Goal: Information Seeking & Learning: Learn about a topic

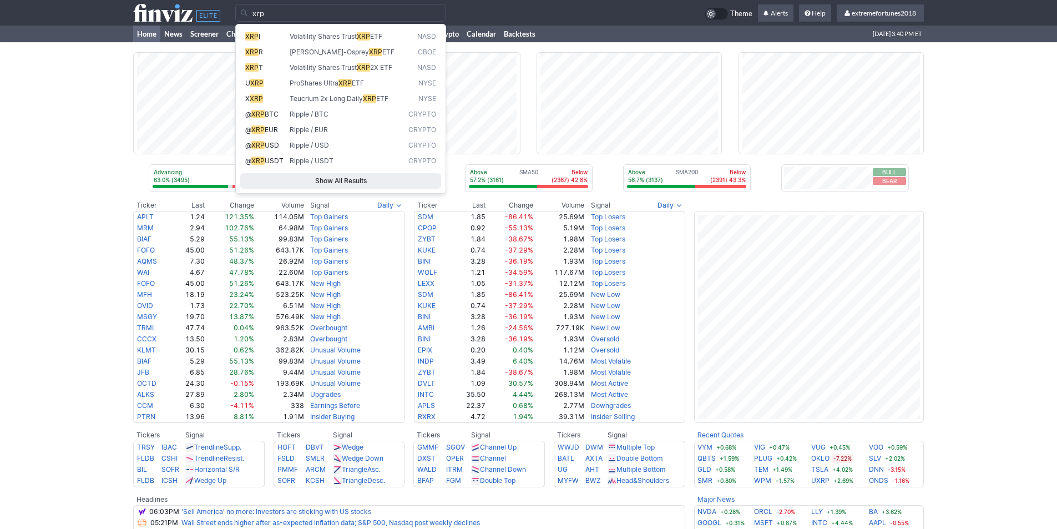
type input "xrp"
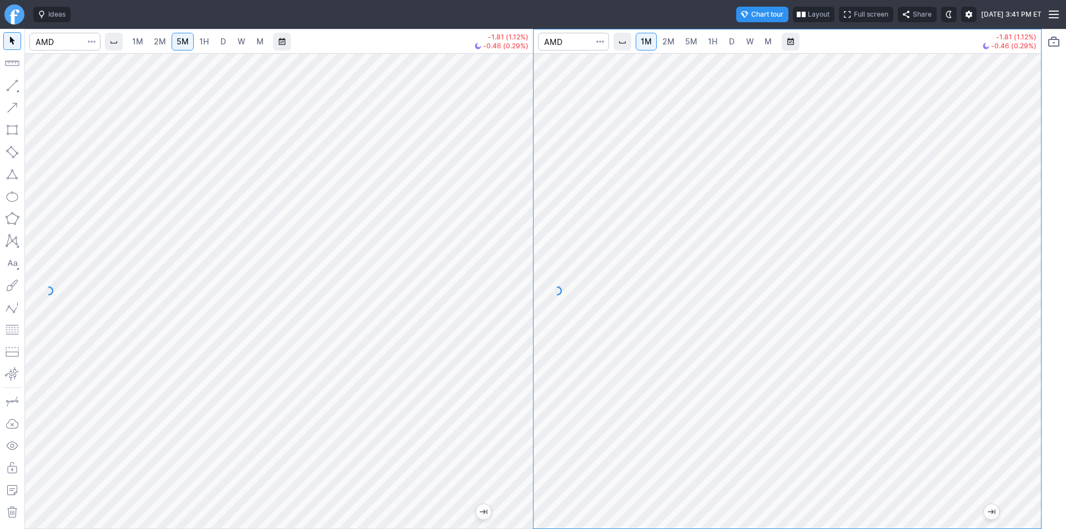
drag, startPoint x: 1032, startPoint y: 414, endPoint x: 1026, endPoint y: 409, distance: 7.5
click at [1027, 409] on div at bounding box center [1028, 287] width 23 height 447
drag, startPoint x: 1031, startPoint y: 325, endPoint x: 1021, endPoint y: 280, distance: 45.9
click at [1022, 279] on div at bounding box center [1028, 287] width 23 height 447
drag, startPoint x: 1027, startPoint y: 342, endPoint x: 1024, endPoint y: 252, distance: 90.5
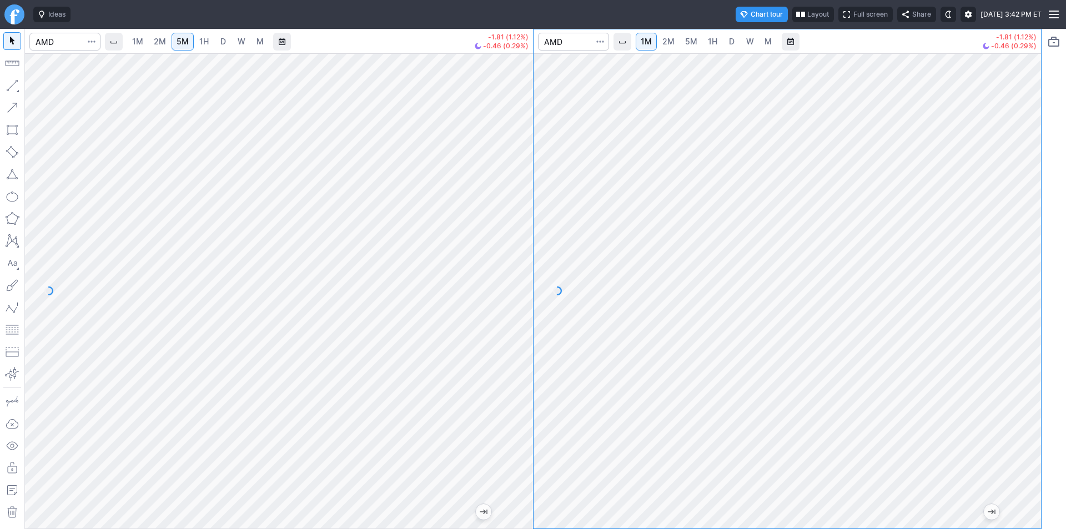
click at [1032, 254] on div at bounding box center [1028, 287] width 23 height 447
drag, startPoint x: 1028, startPoint y: 339, endPoint x: 1020, endPoint y: 391, distance: 53.3
click at [1020, 392] on div at bounding box center [1028, 287] width 23 height 447
drag, startPoint x: 513, startPoint y: 223, endPoint x: 512, endPoint y: 233, distance: 9.5
click at [512, 233] on div at bounding box center [521, 287] width 23 height 447
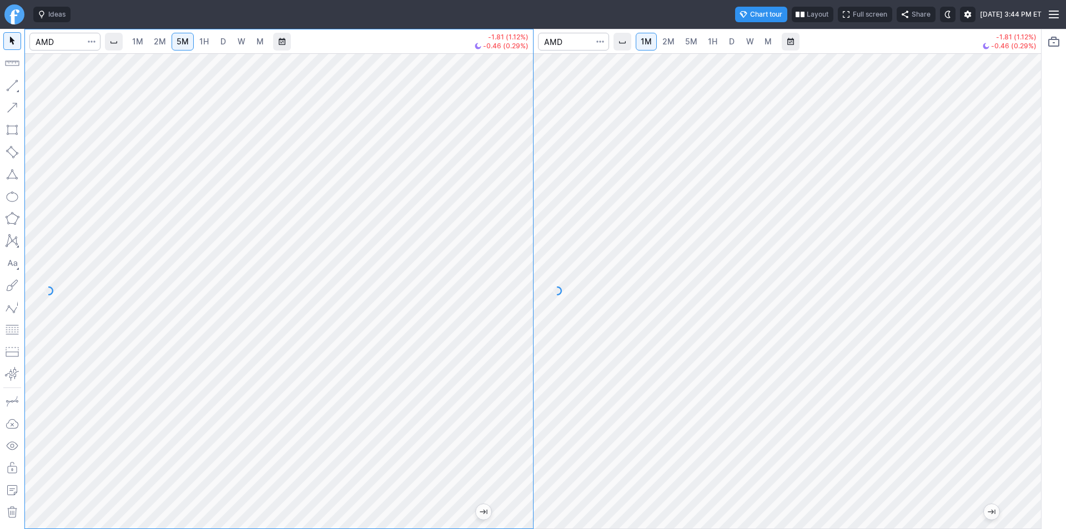
drag, startPoint x: 1025, startPoint y: 255, endPoint x: 1025, endPoint y: 333, distance: 78.3
click at [1026, 333] on div at bounding box center [1028, 287] width 23 height 447
drag, startPoint x: 1029, startPoint y: 366, endPoint x: 1025, endPoint y: 313, distance: 53.4
click at [1025, 313] on div at bounding box center [1028, 287] width 23 height 447
drag, startPoint x: 522, startPoint y: 304, endPoint x: 522, endPoint y: 239, distance: 65.5
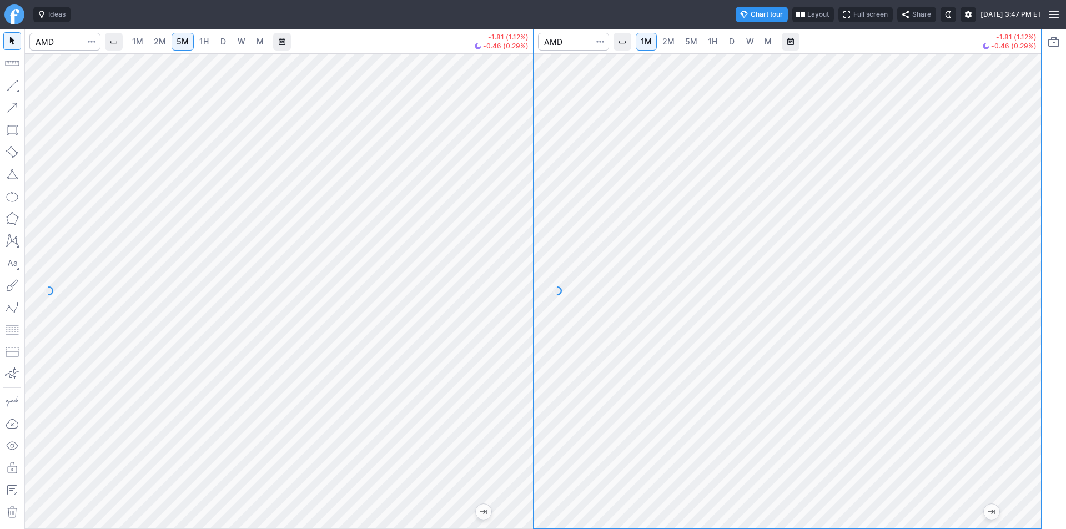
click at [522, 239] on div at bounding box center [521, 287] width 23 height 447
click at [671, 46] on span "2M" at bounding box center [668, 41] width 12 height 11
drag, startPoint x: 521, startPoint y: 238, endPoint x: 523, endPoint y: 253, distance: 15.2
click at [524, 253] on div at bounding box center [521, 287] width 23 height 447
drag, startPoint x: 1032, startPoint y: 315, endPoint x: 1020, endPoint y: 352, distance: 39.3
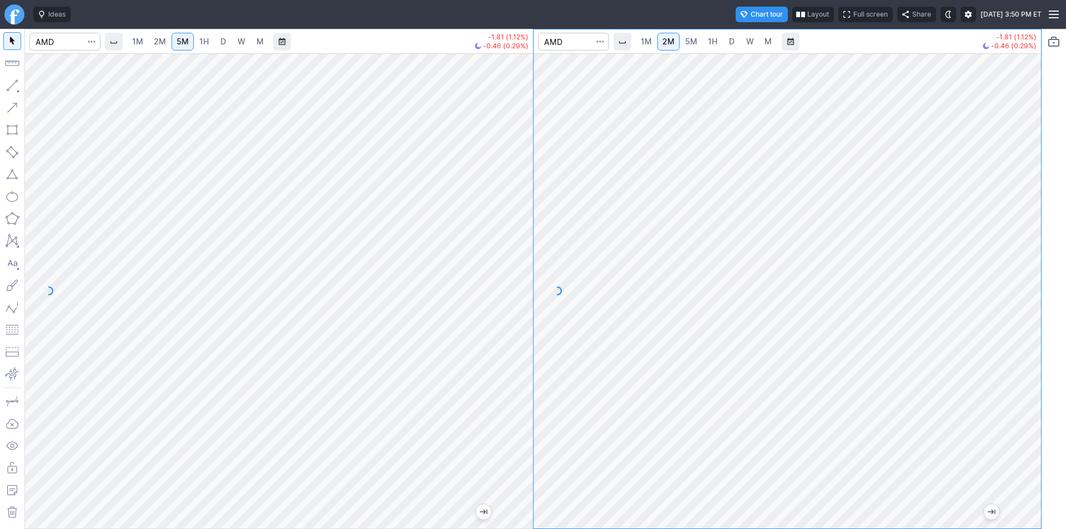
click at [1029, 353] on div at bounding box center [1028, 287] width 23 height 447
click at [645, 44] on span "1M" at bounding box center [646, 41] width 11 height 9
click at [1036, 301] on div at bounding box center [787, 290] width 508 height 475
click at [1034, 270] on div at bounding box center [787, 290] width 508 height 475
click at [1027, 273] on div at bounding box center [787, 290] width 508 height 475
